Goal: Transaction & Acquisition: Purchase product/service

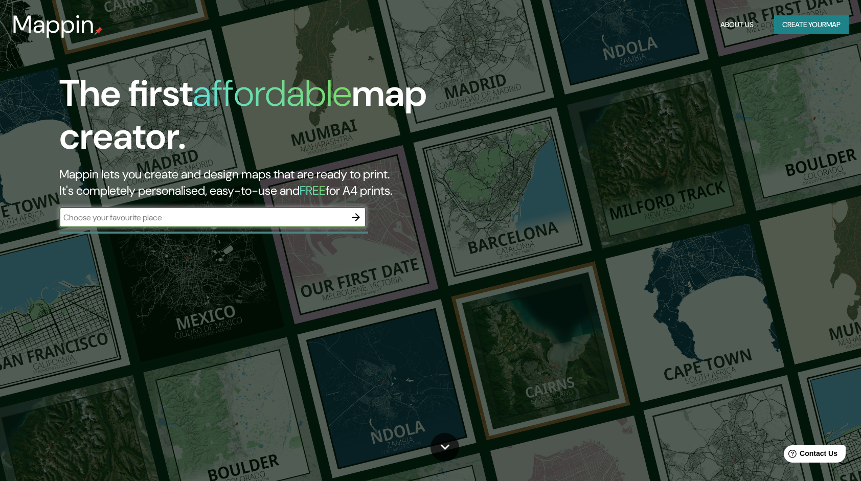
click at [358, 222] on icon "button" at bounding box center [356, 217] width 12 height 12
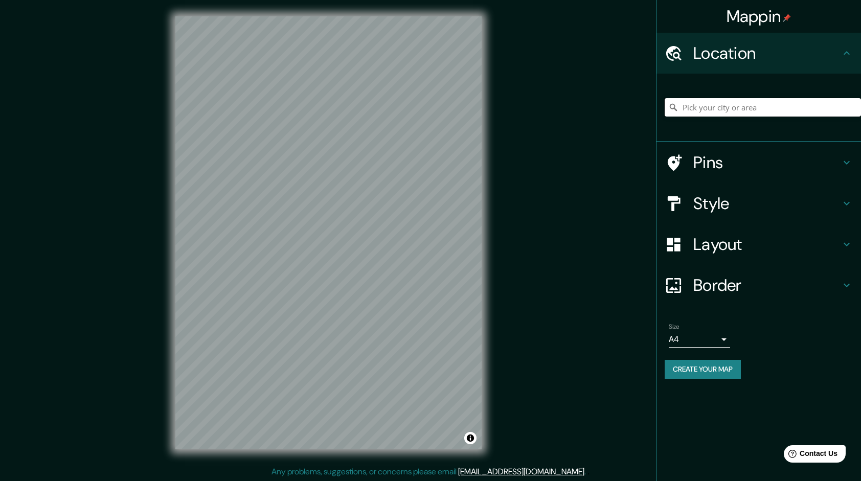
click at [704, 109] on input "Pick your city or area" at bounding box center [763, 107] width 196 height 18
click at [703, 108] on input "[US_STATE], [GEOGRAPHIC_DATA]" at bounding box center [763, 107] width 196 height 18
type input "Villahermosa, [GEOGRAPHIC_DATA], [GEOGRAPHIC_DATA]"
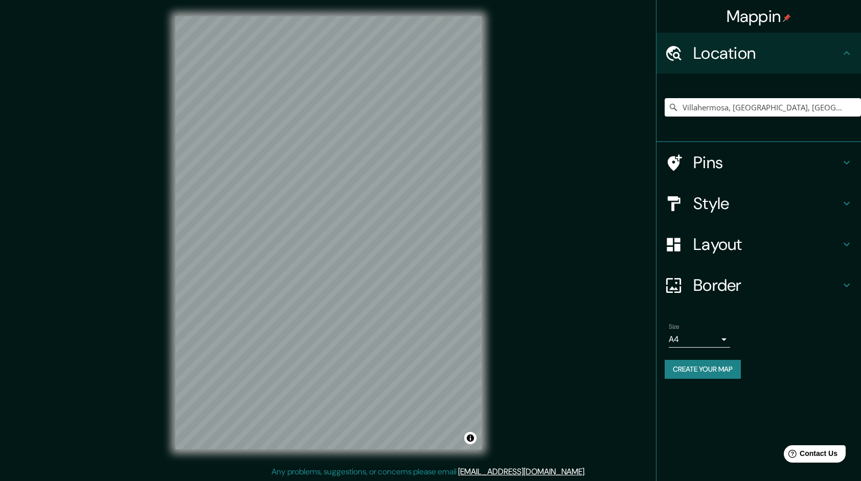
scroll to position [1, 0]
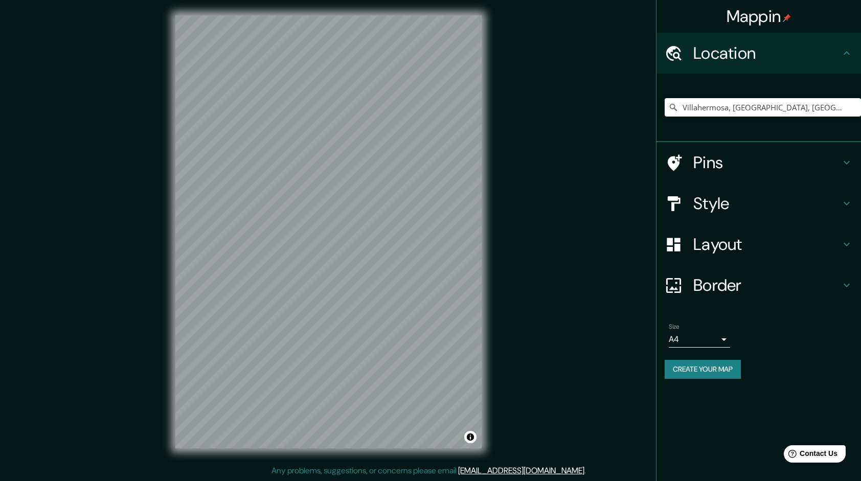
click at [714, 373] on button "Create your map" at bounding box center [703, 369] width 76 height 19
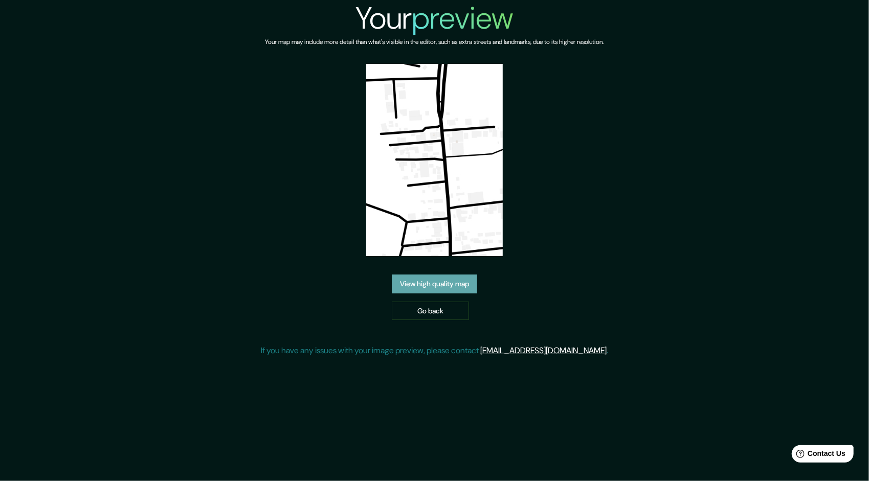
click at [433, 282] on link "View high quality map" at bounding box center [434, 284] width 85 height 19
